Goal: Task Accomplishment & Management: Manage account settings

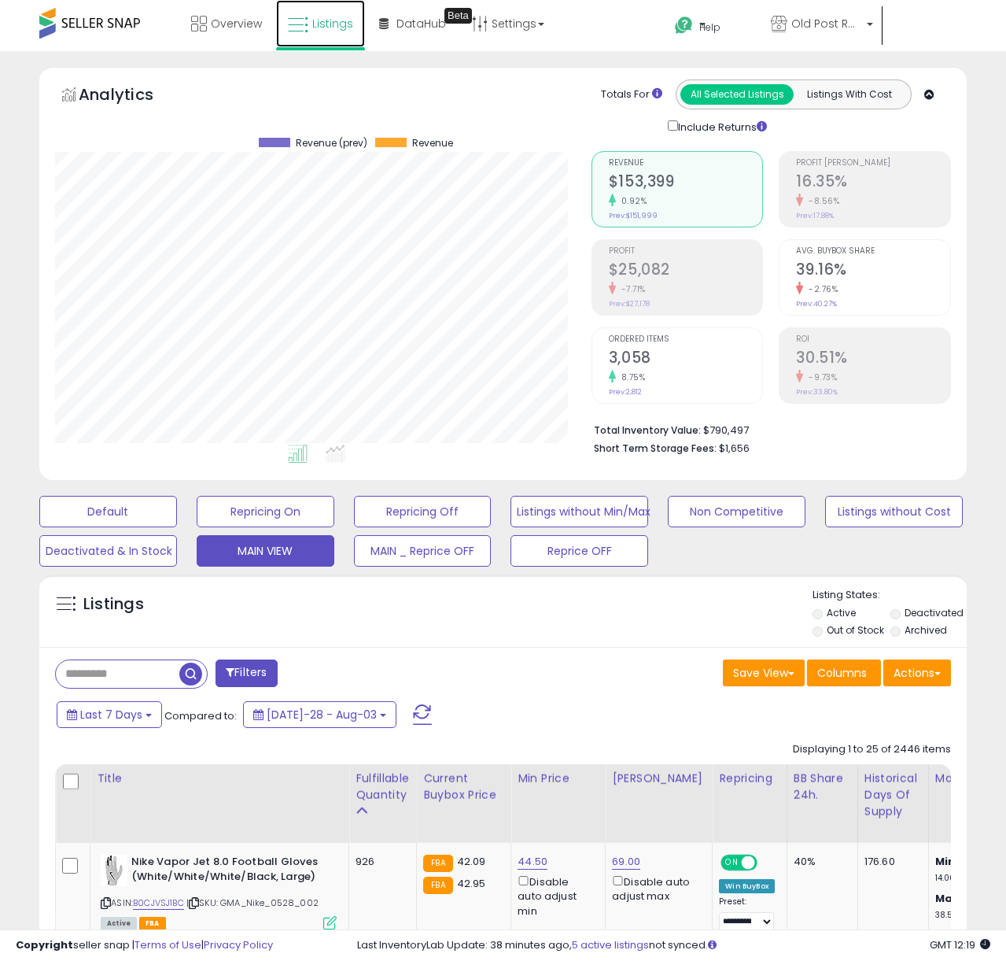
click at [293, 8] on link "Listings" at bounding box center [320, 23] width 89 height 47
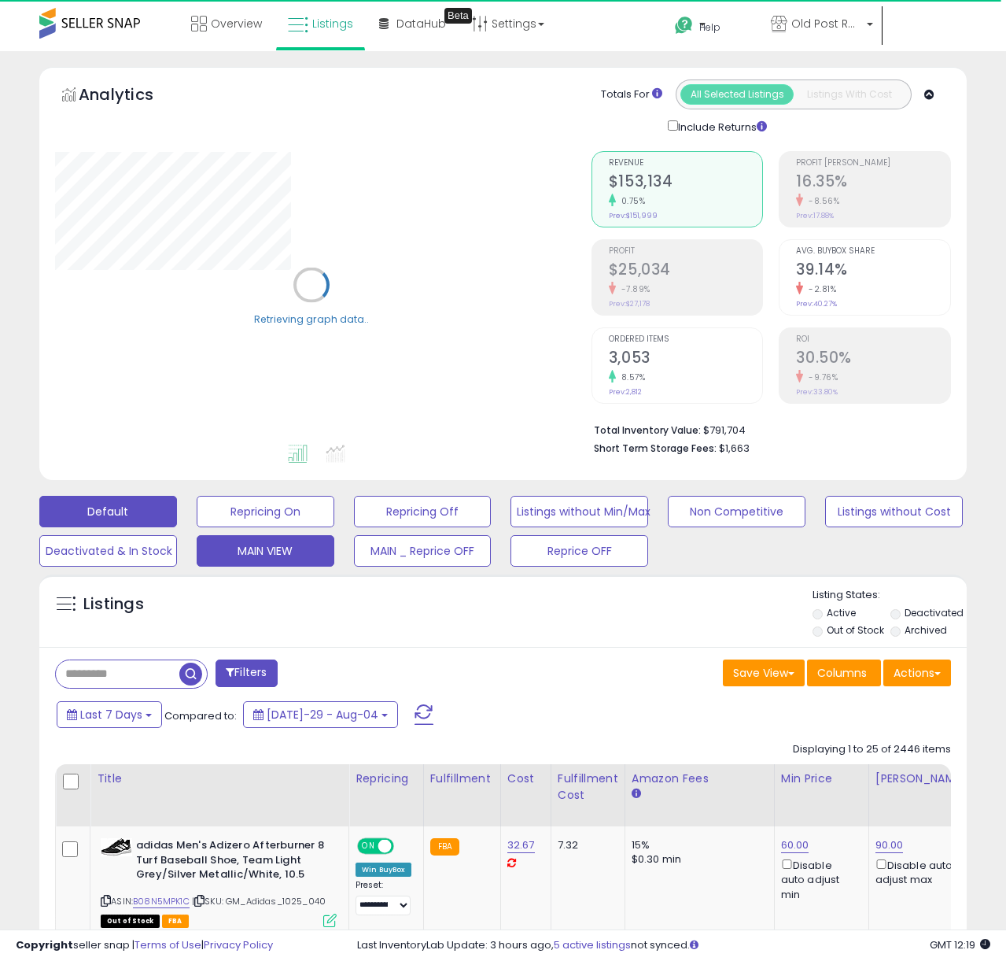
click at [307, 527] on button "MAIN VIEW" at bounding box center [266, 511] width 138 height 31
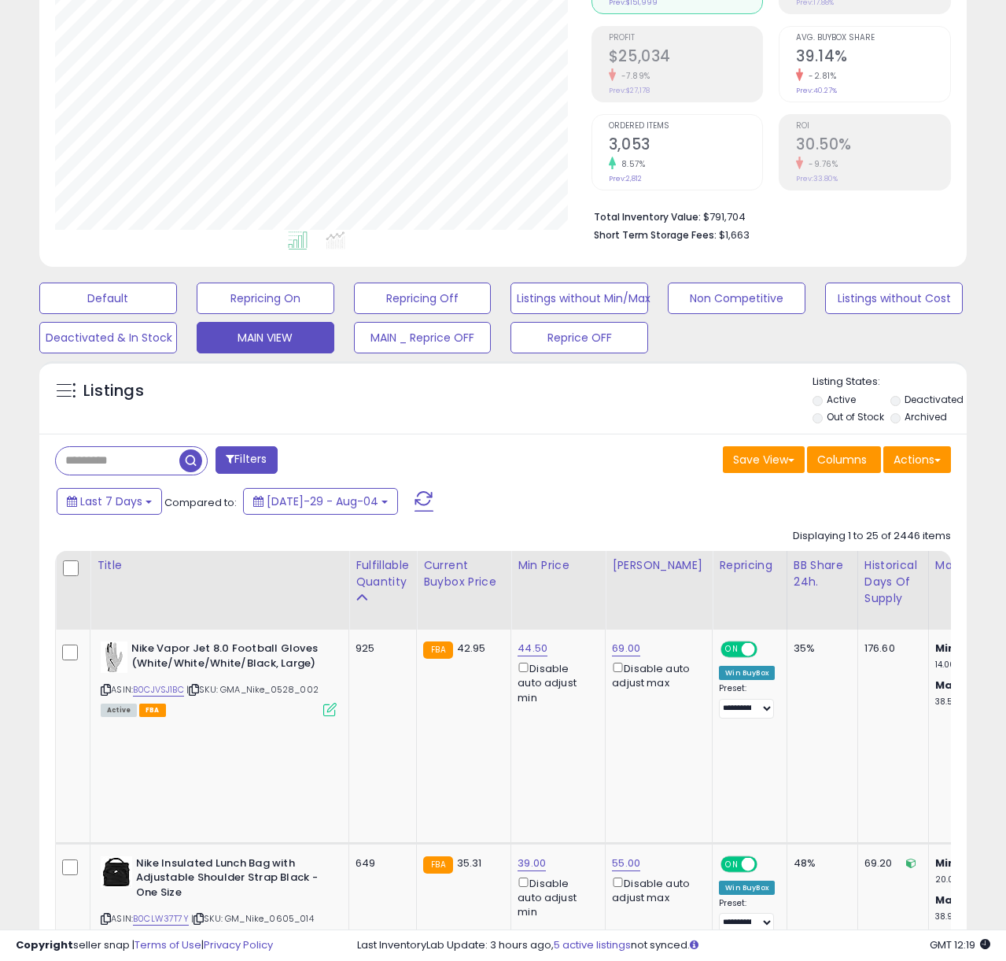
scroll to position [323, 537]
click at [177, 314] on button "Reprice OFF" at bounding box center [108, 297] width 138 height 31
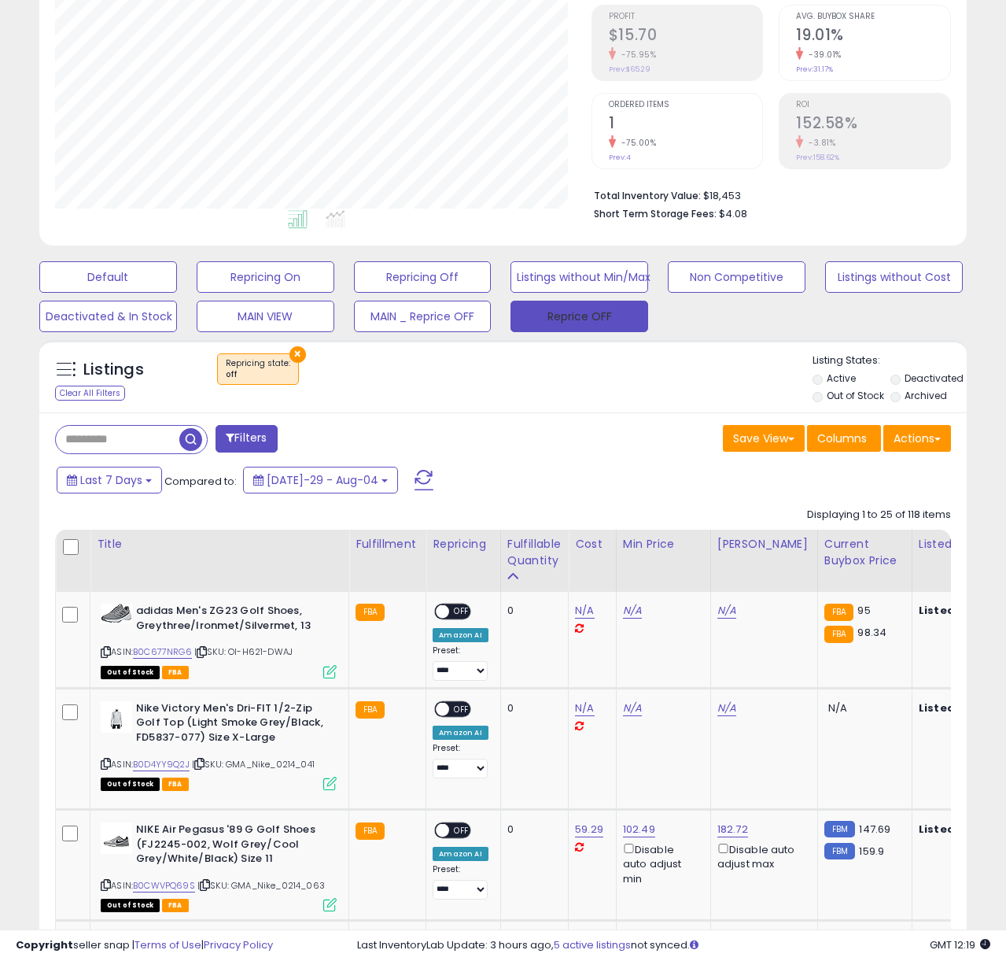
click at [520, 543] on div "Fulfillable Quantity" at bounding box center [534, 552] width 54 height 33
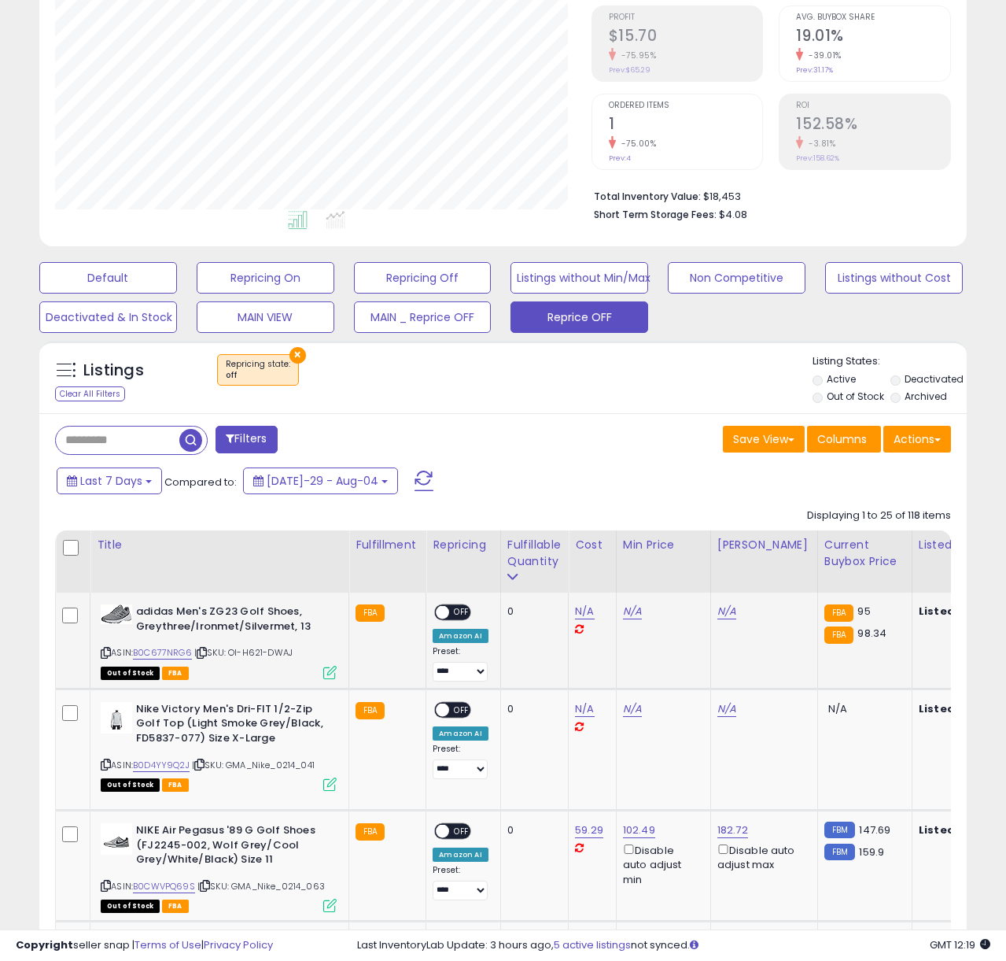
scroll to position [235, 0]
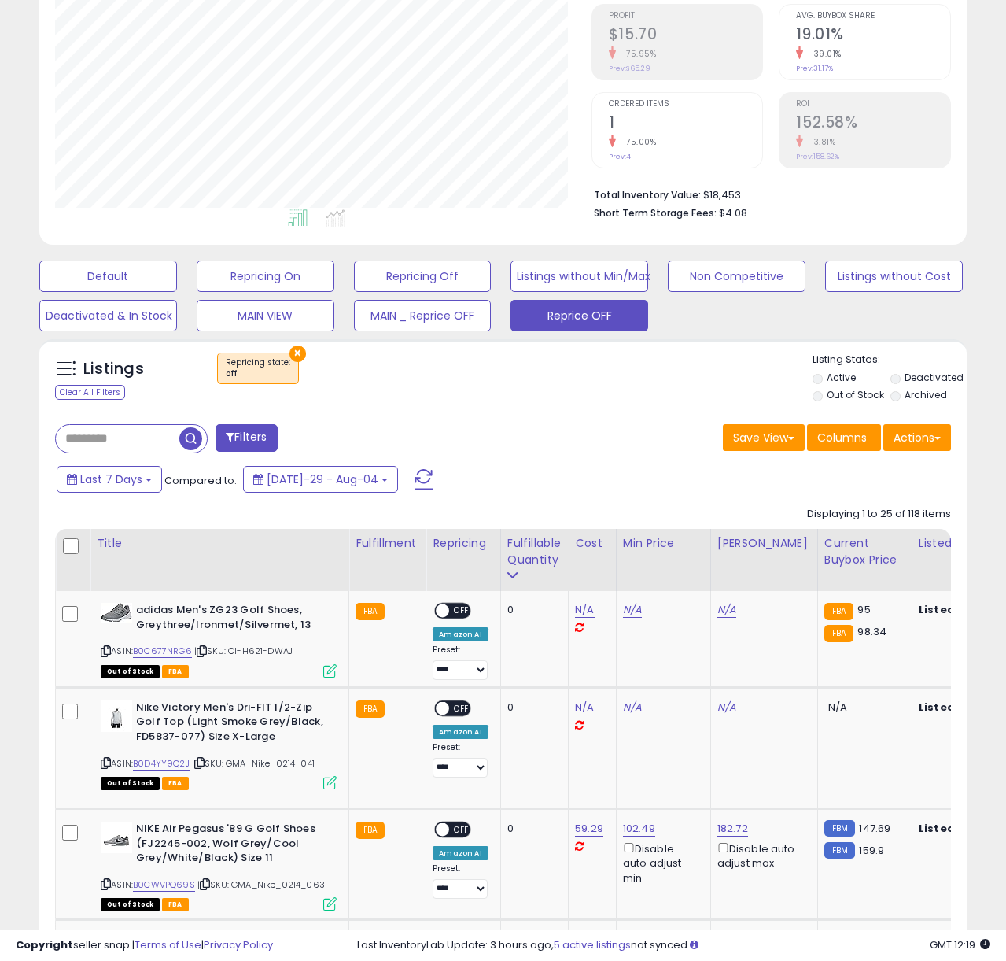
click at [177, 292] on button "MAIN VIEW" at bounding box center [108, 275] width 138 height 31
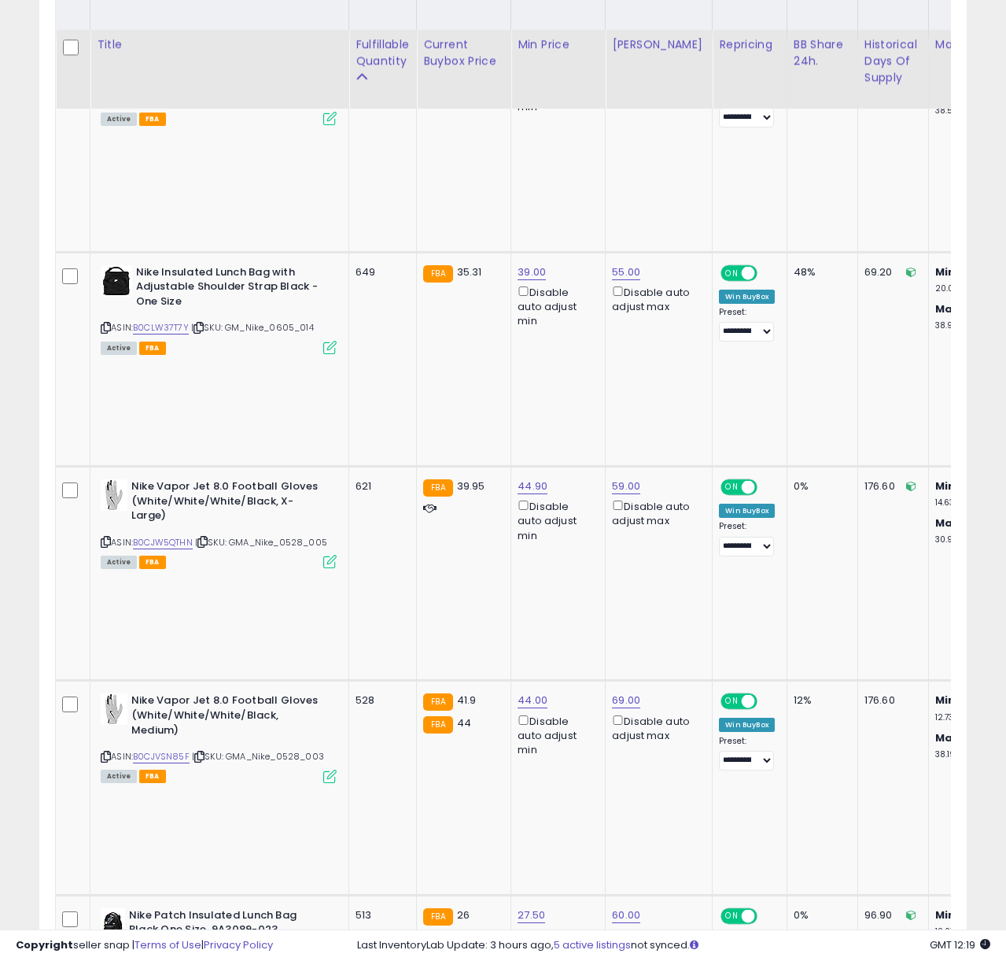
scroll to position [839, 0]
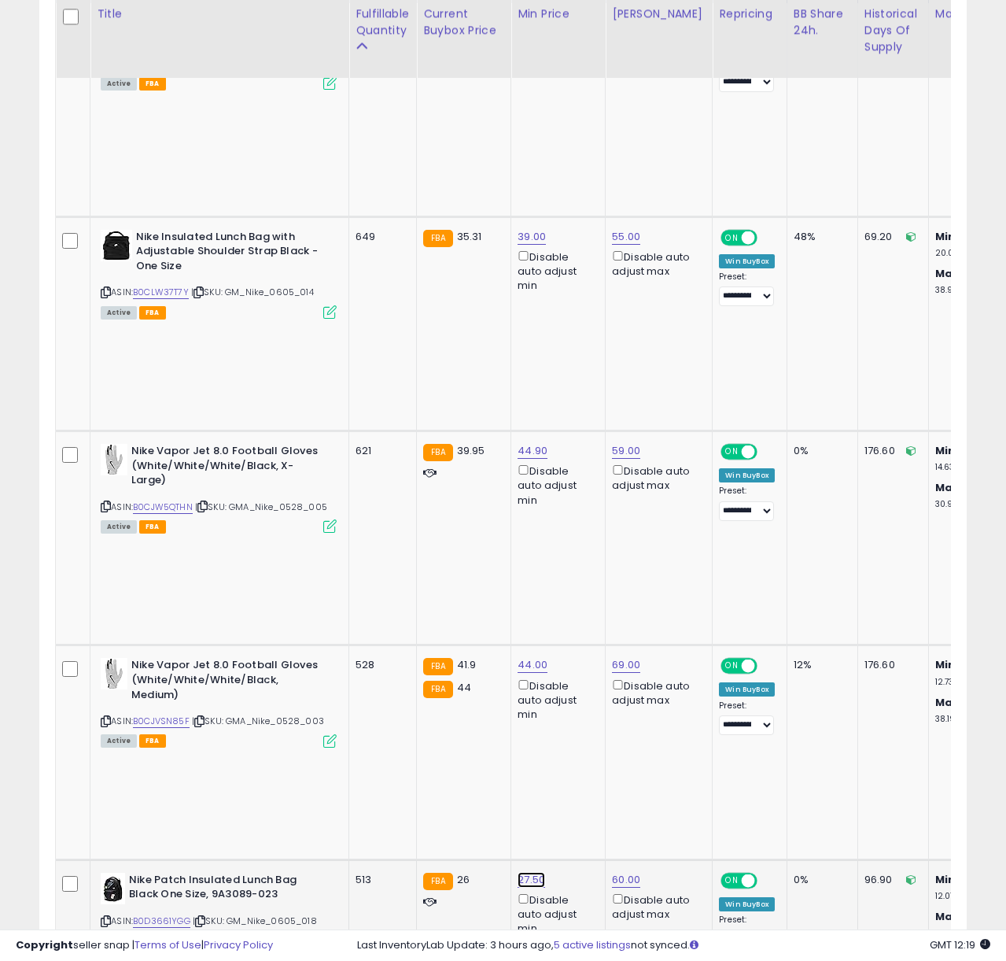
click at [533, 30] on link "27.50" at bounding box center [533, 22] width 30 height 16
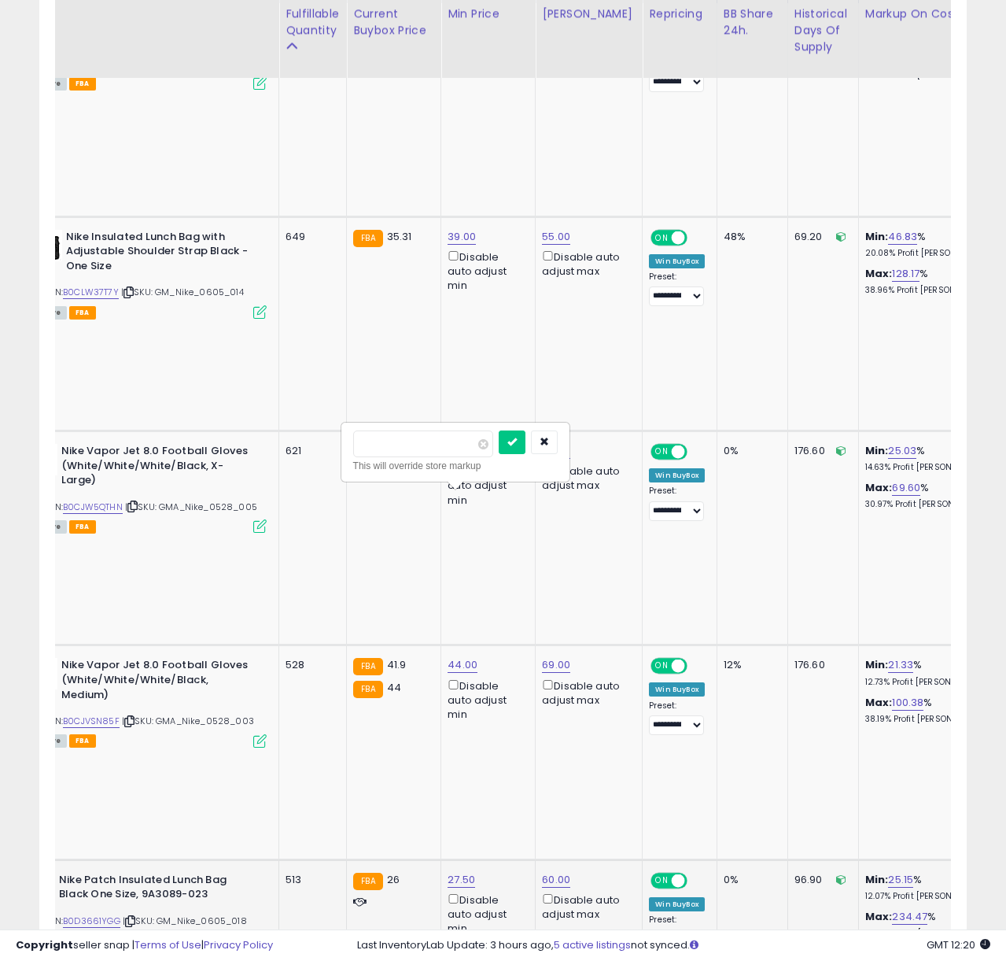
scroll to position [0, 0]
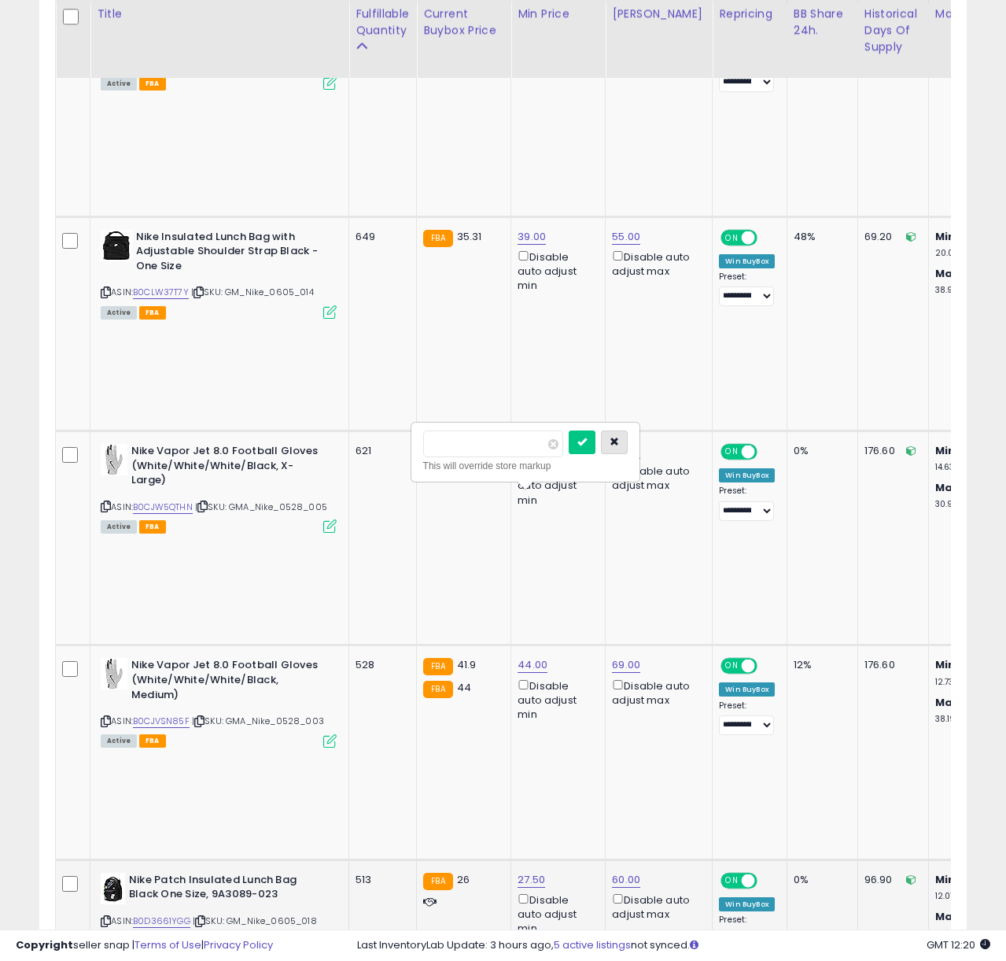
click at [619, 440] on icon "button" at bounding box center [614, 441] width 9 height 9
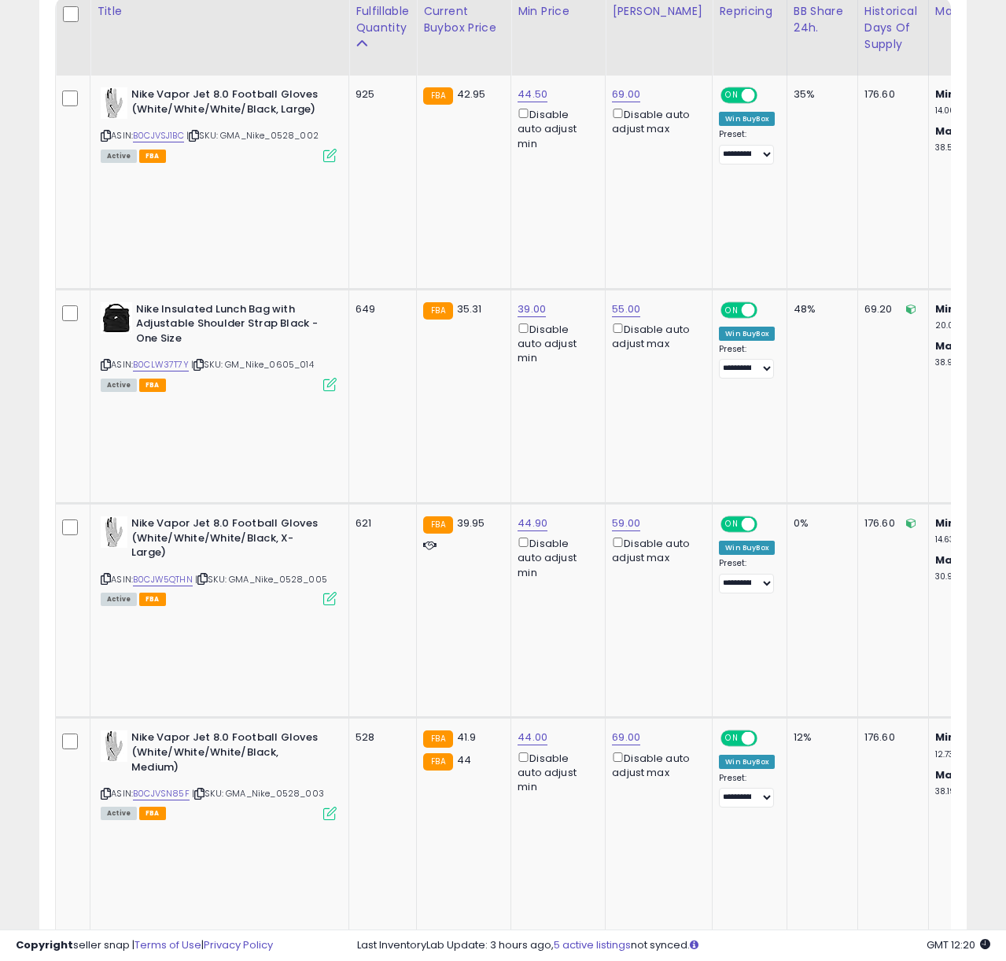
scroll to position [419, 0]
